Goal: Information Seeking & Learning: Learn about a topic

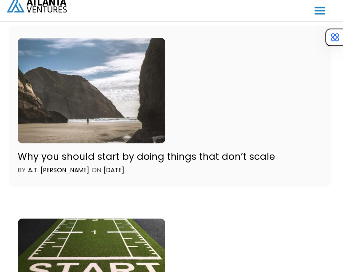
scroll to position [327, 0]
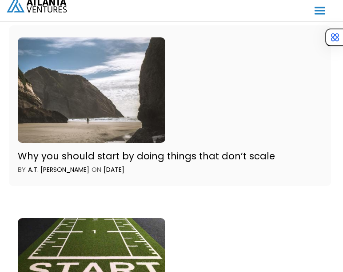
click at [216, 154] on div "Why you should start by doing things that don’t scale" at bounding box center [170, 156] width 304 height 12
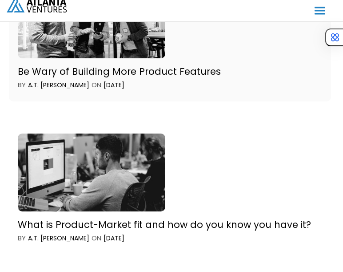
scroll to position [868, 0]
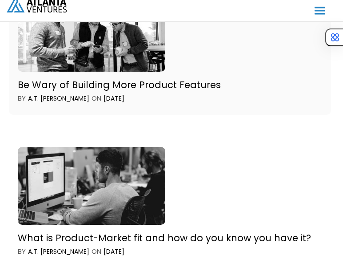
click at [200, 79] on div "Be Wary of Building More Product Features" at bounding box center [170, 85] width 304 height 12
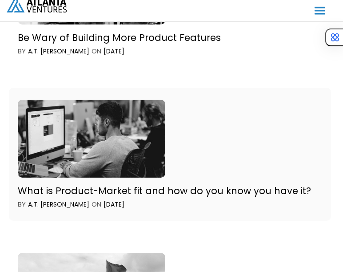
scroll to position [980, 0]
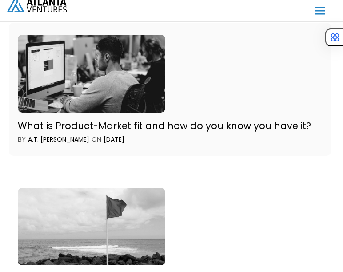
click at [212, 120] on div "What is Product-Market fit and how do you know you have it?" at bounding box center [170, 126] width 304 height 12
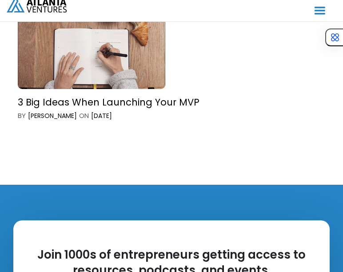
scroll to position [1923, 0]
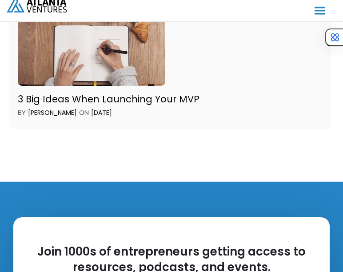
click at [172, 93] on div "3 Big Ideas When Launching Your MVP" at bounding box center [170, 99] width 304 height 12
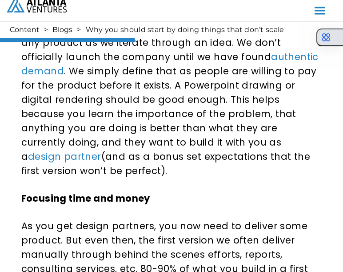
scroll to position [747, 0]
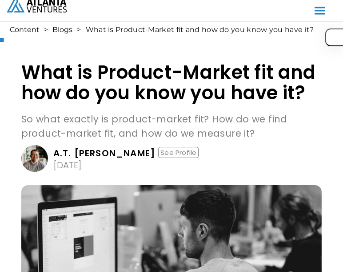
scroll to position [23, 0]
